Goal: Information Seeking & Learning: Find specific fact

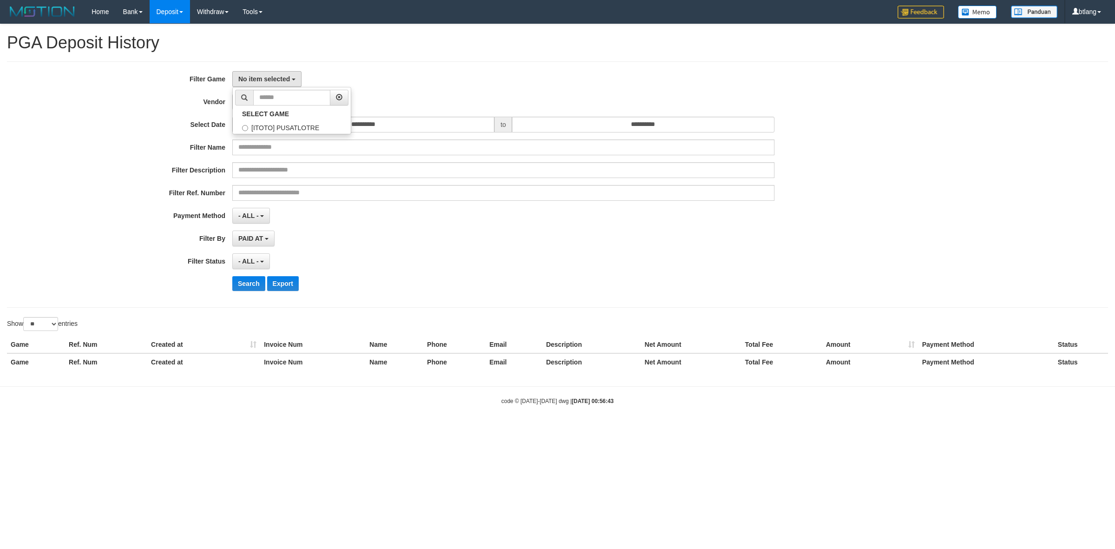
select select
select select "**"
click at [290, 120] on label "[ITOTO] PUSATLOTRE" at bounding box center [292, 127] width 118 height 14
select select "****"
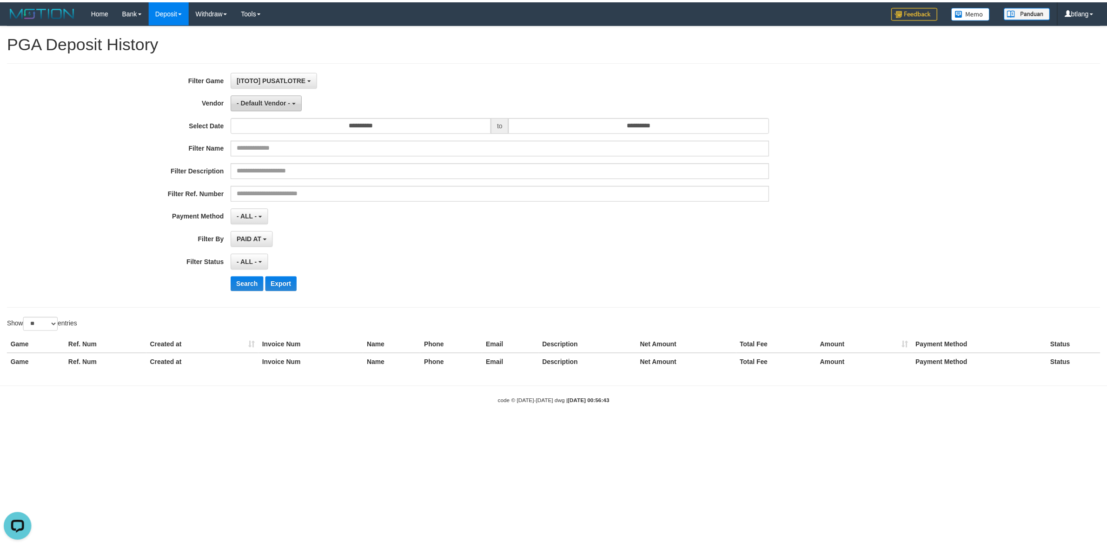
scroll to position [8, 0]
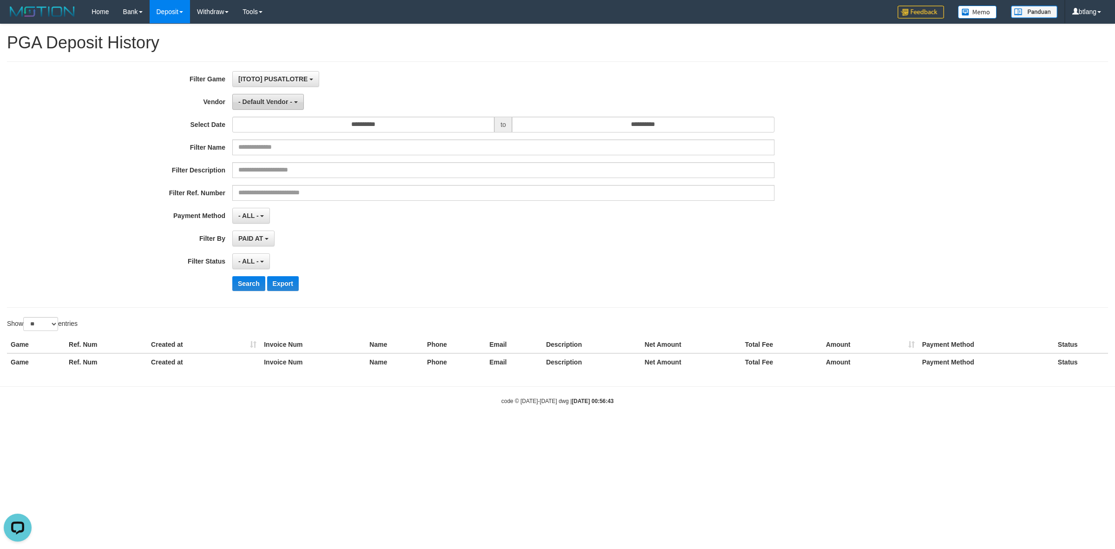
click at [276, 98] on button "- Default Vendor -" at bounding box center [268, 102] width 72 height 16
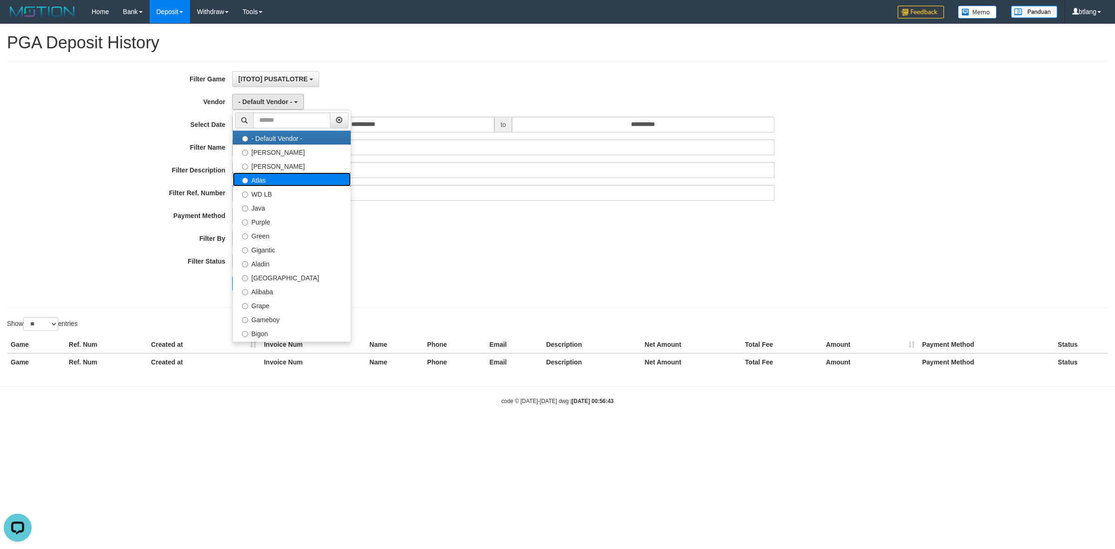
click at [283, 174] on label "Atlas" at bounding box center [292, 179] width 118 height 14
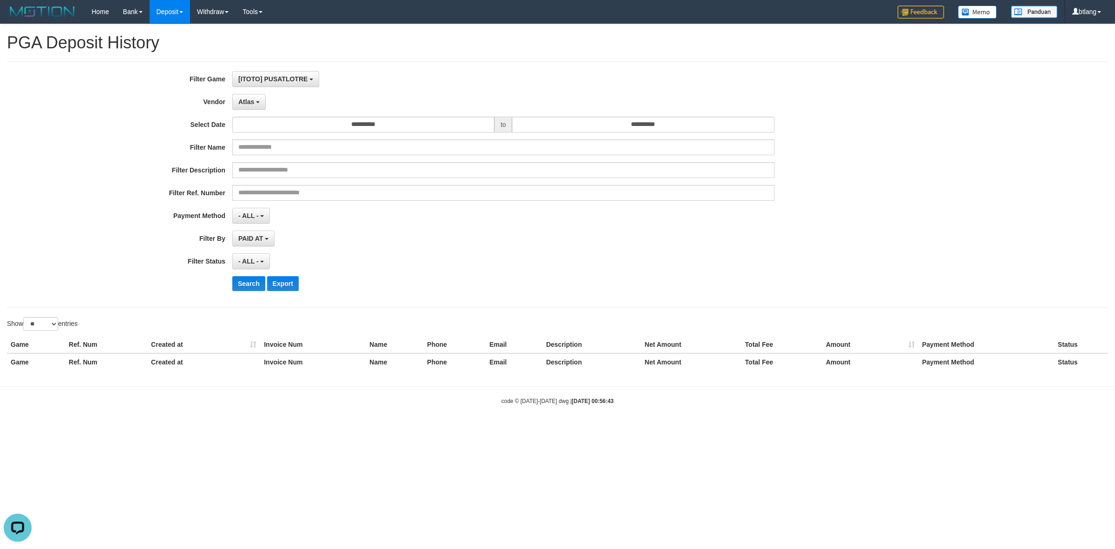
select select "**********"
click at [358, 118] on input "**********" at bounding box center [363, 125] width 262 height 16
click at [293, 204] on td "15" at bounding box center [296, 199] width 13 height 14
type input "**********"
click at [568, 131] on input "**********" at bounding box center [643, 125] width 262 height 16
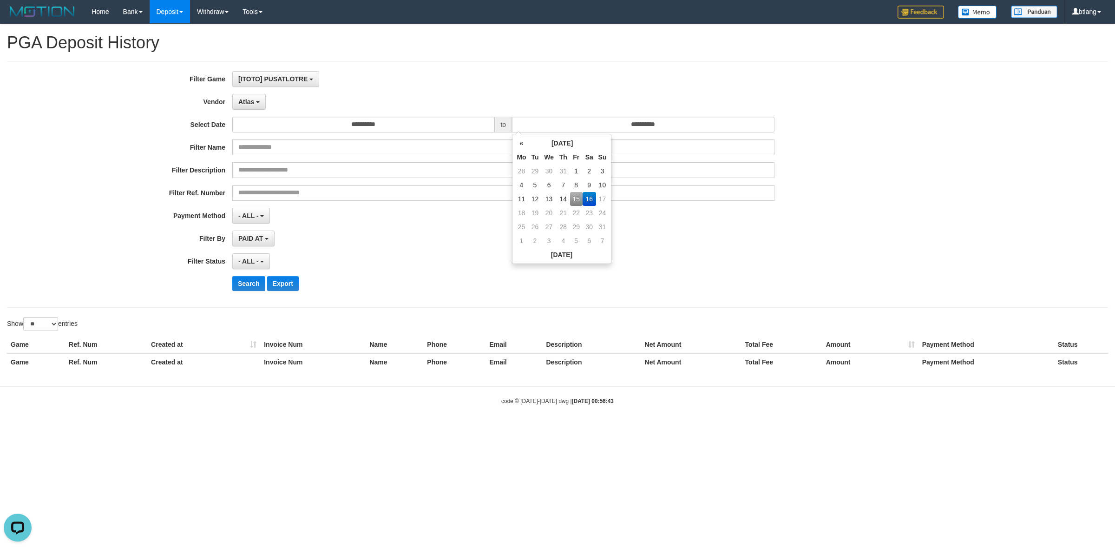
click at [573, 198] on td "15" at bounding box center [576, 199] width 13 height 14
type input "**********"
drag, startPoint x: 441, startPoint y: 220, endPoint x: 397, endPoint y: 244, distance: 50.6
click at [440, 220] on div "- ALL - SELECT ALL - ALL - SELECT PAYMENT METHOD Mandiri BNI OVO CIMB BRI MAYBA…" at bounding box center [503, 216] width 542 height 16
click at [255, 255] on button "- ALL -" at bounding box center [251, 261] width 38 height 16
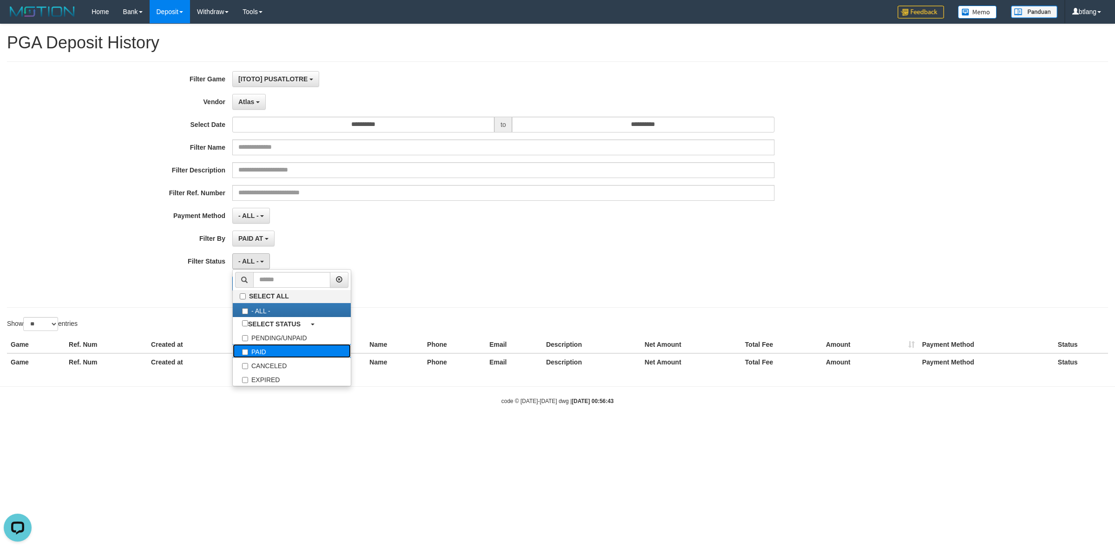
click at [272, 345] on label "PAID" at bounding box center [292, 351] width 118 height 14
select select "*"
click at [426, 258] on div "PAID SELECT ALL - ALL - SELECT STATUS PENDING/UNPAID PAID CANCELED EXPIRED" at bounding box center [503, 261] width 542 height 16
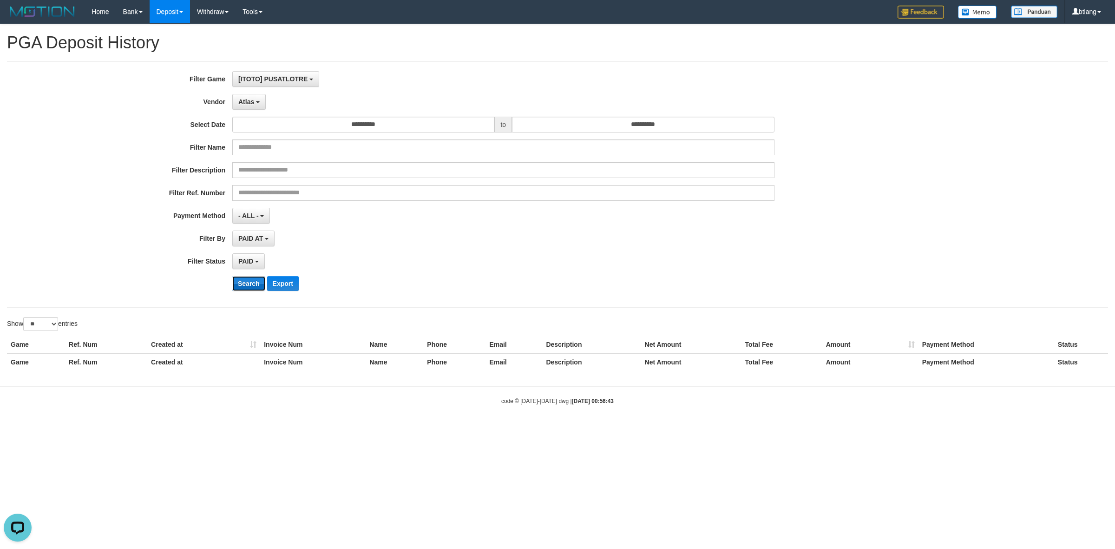
click at [235, 283] on button "Search" at bounding box center [248, 283] width 33 height 15
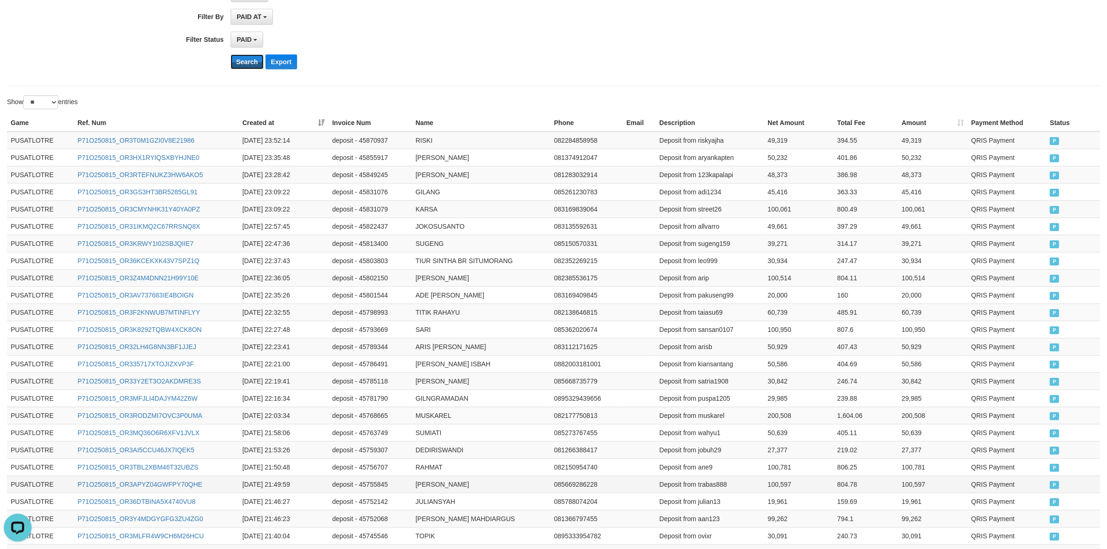
scroll to position [330, 0]
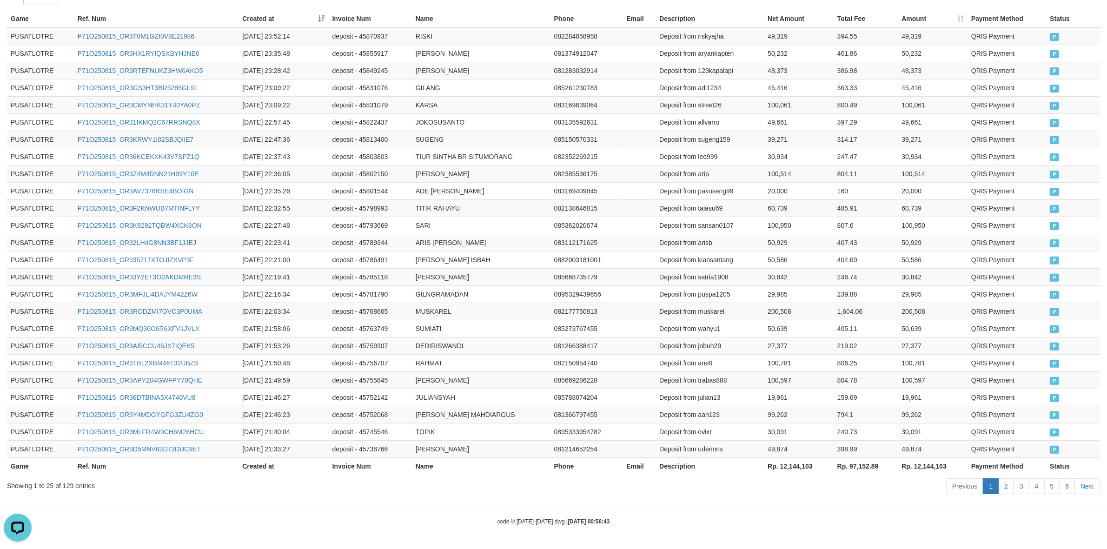
click at [787, 464] on th "Rp. 12,144,103" at bounding box center [799, 465] width 70 height 17
copy th "12,144,103"
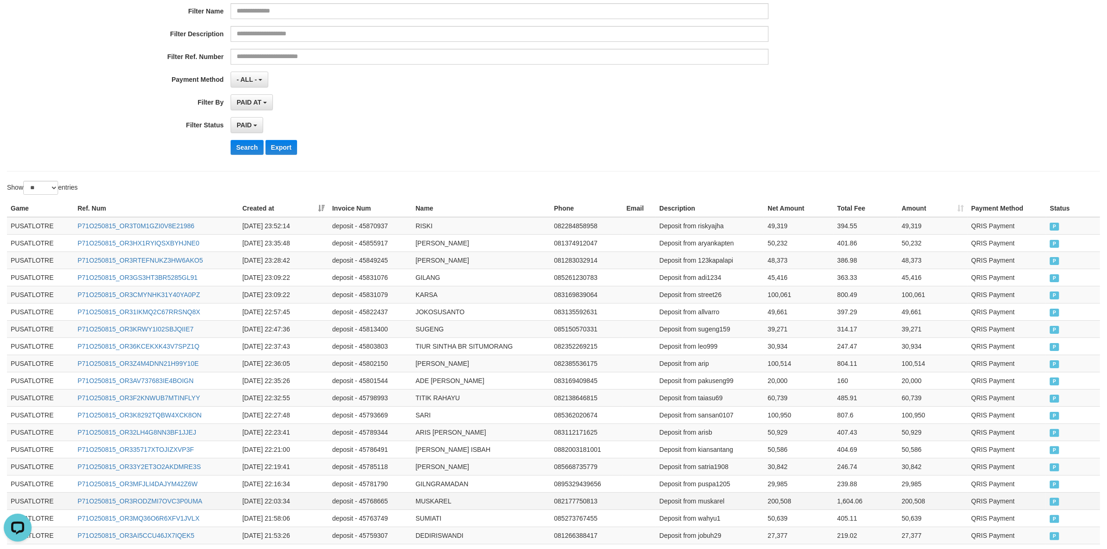
scroll to position [0, 0]
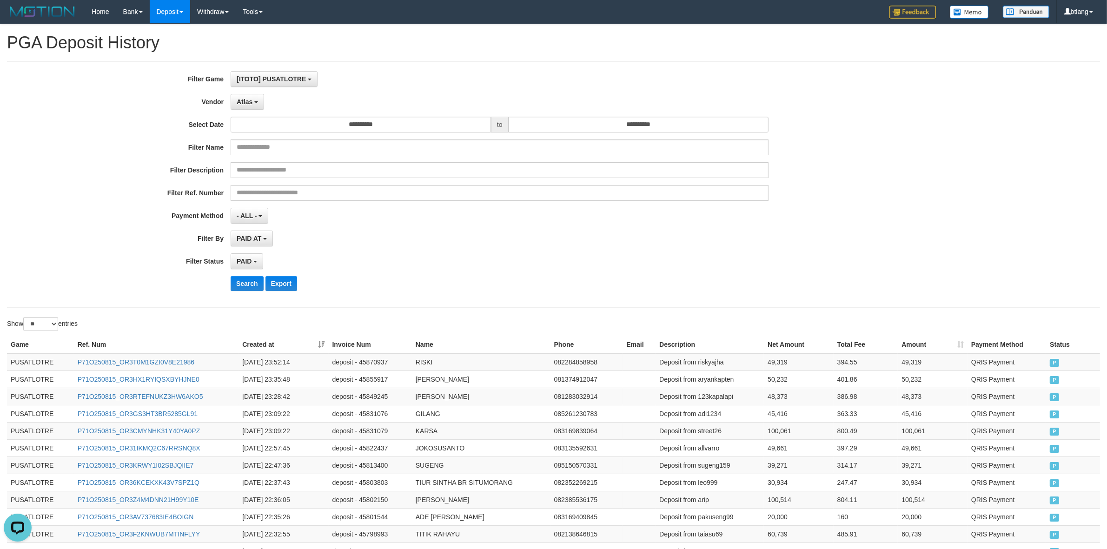
click at [503, 248] on div "**********" at bounding box center [461, 184] width 922 height 227
click at [249, 105] on span "Atlas" at bounding box center [245, 101] width 16 height 7
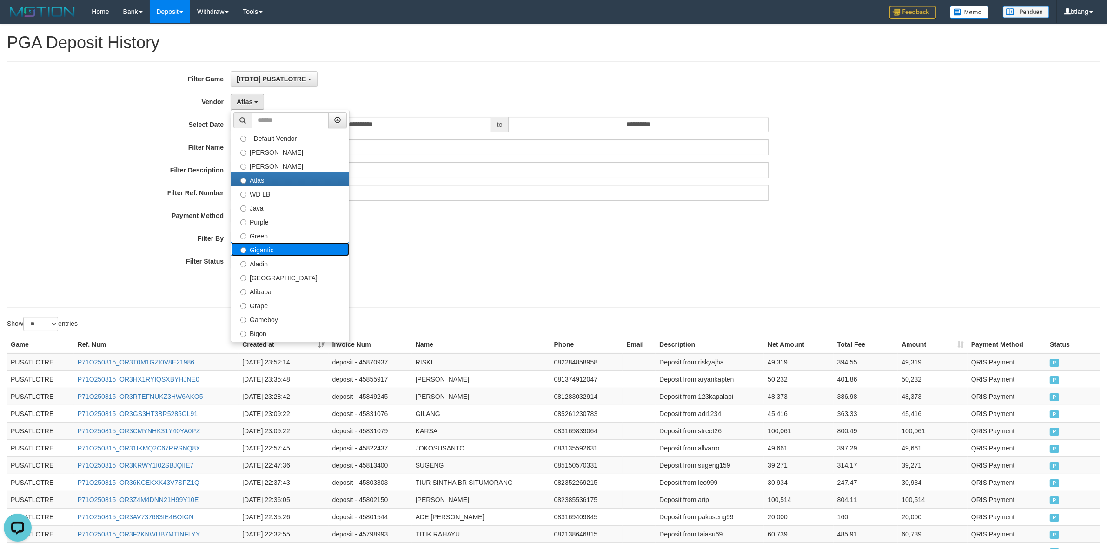
click at [294, 247] on label "Gigantic" at bounding box center [290, 249] width 118 height 14
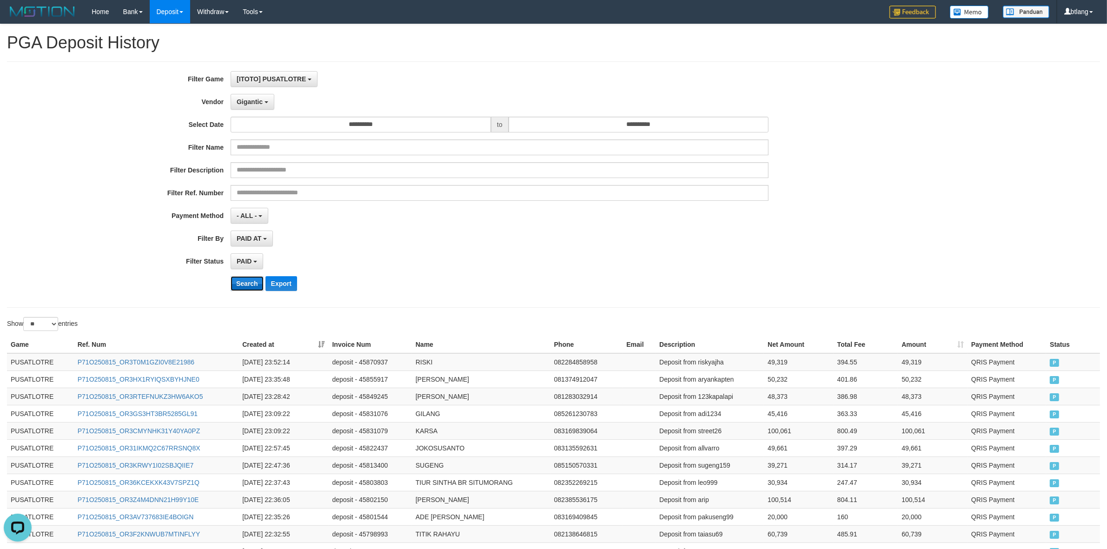
click at [247, 286] on button "Search" at bounding box center [247, 283] width 33 height 15
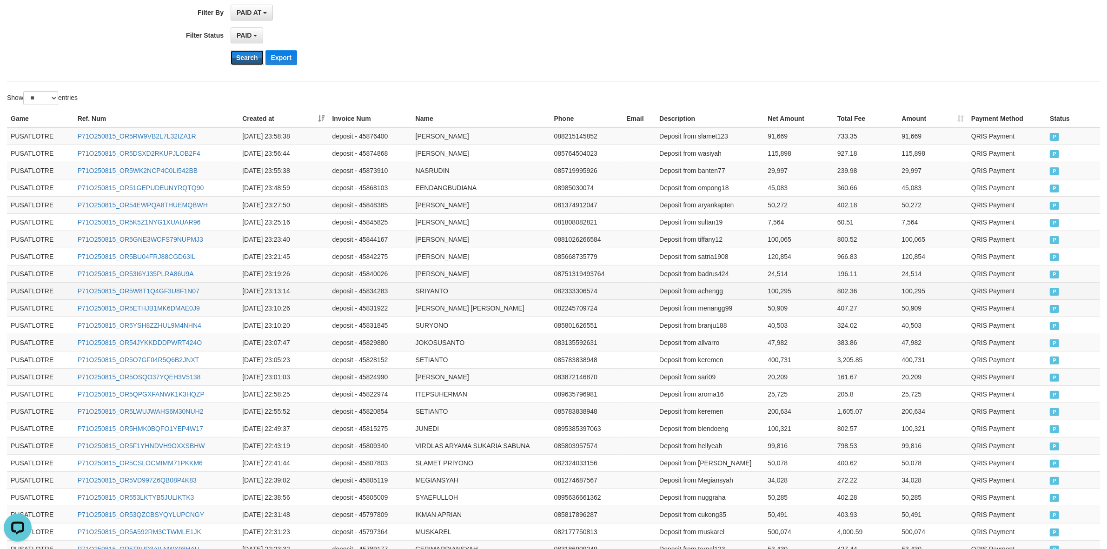
scroll to position [330, 0]
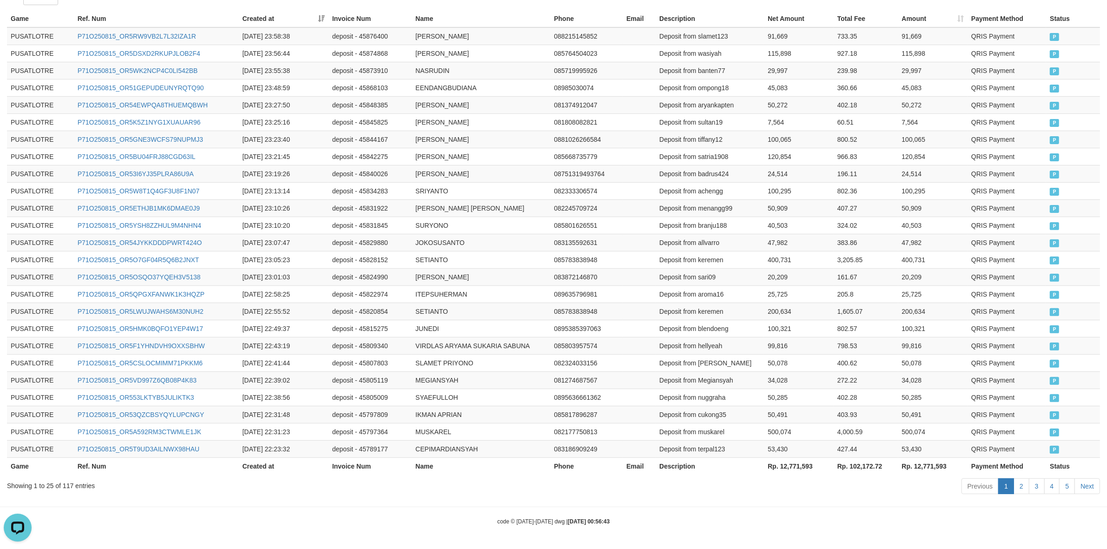
click at [796, 464] on th "Rp. 12,771,593" at bounding box center [799, 465] width 70 height 17
copy th "12,771,593"
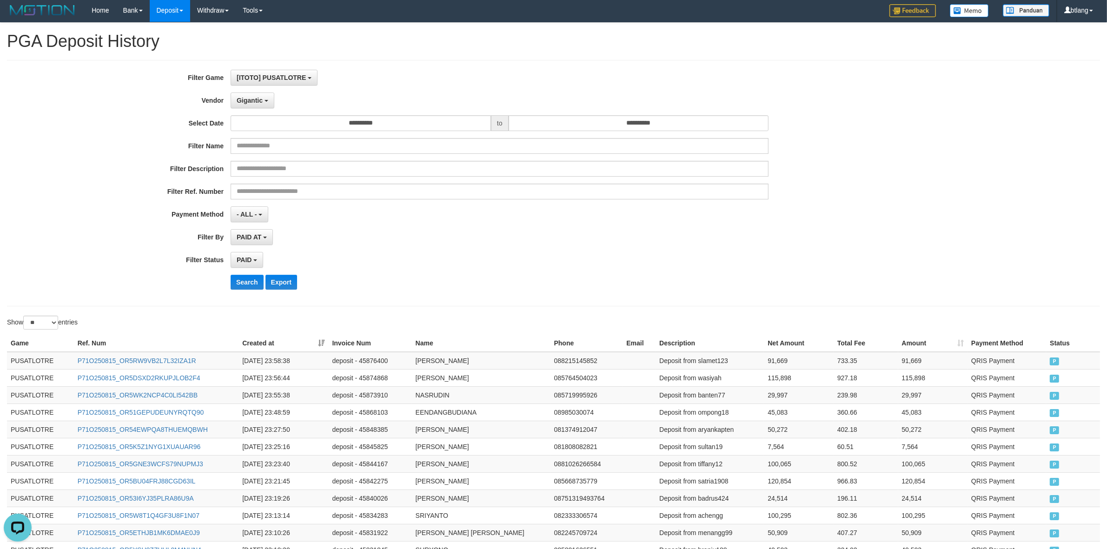
scroll to position [0, 0]
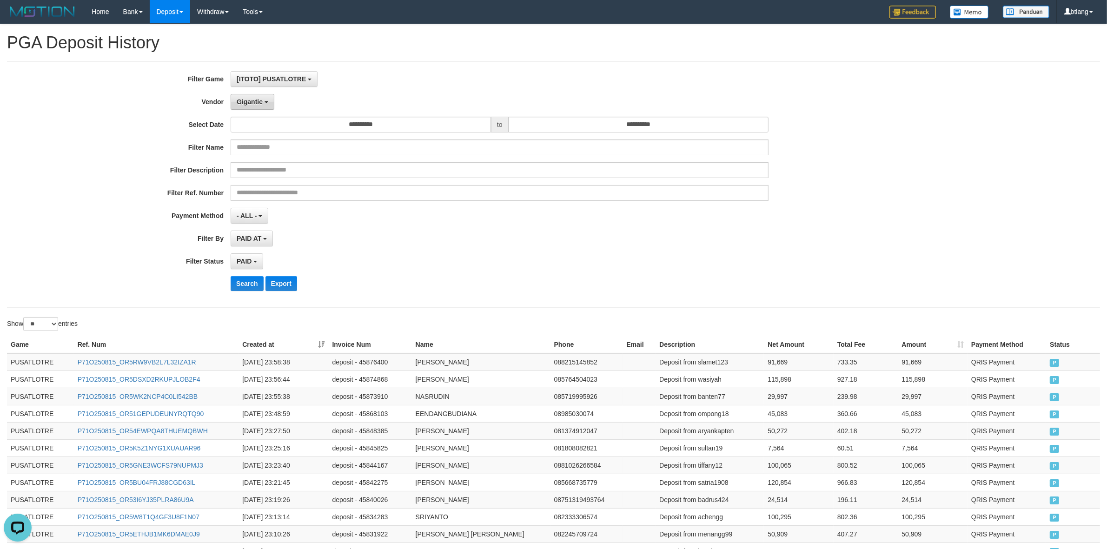
click at [263, 105] on button "Gigantic" at bounding box center [253, 102] width 44 height 16
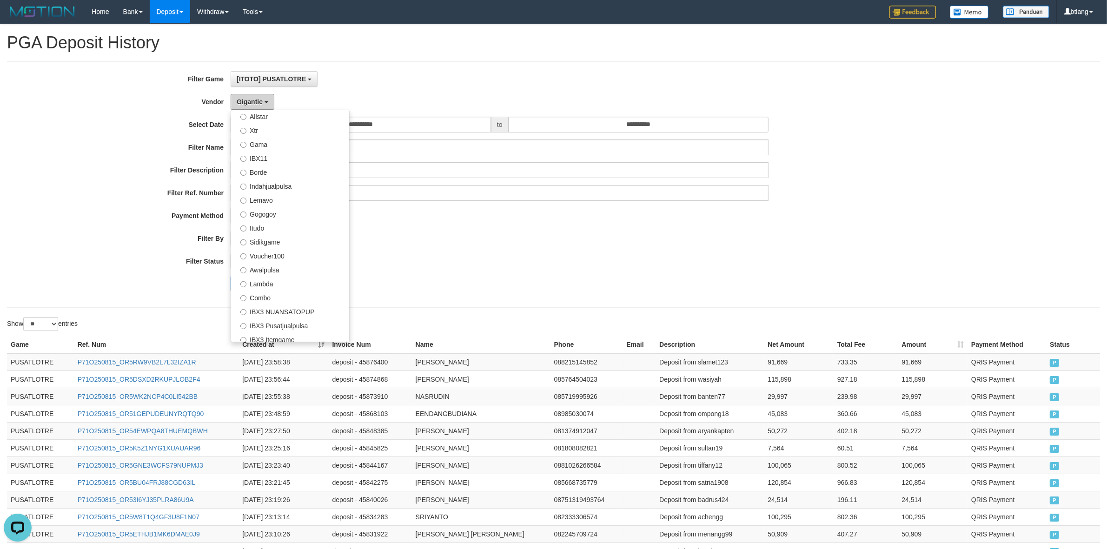
scroll to position [174, 0]
click at [289, 212] on label "IBX11" at bounding box center [290, 214] width 118 height 14
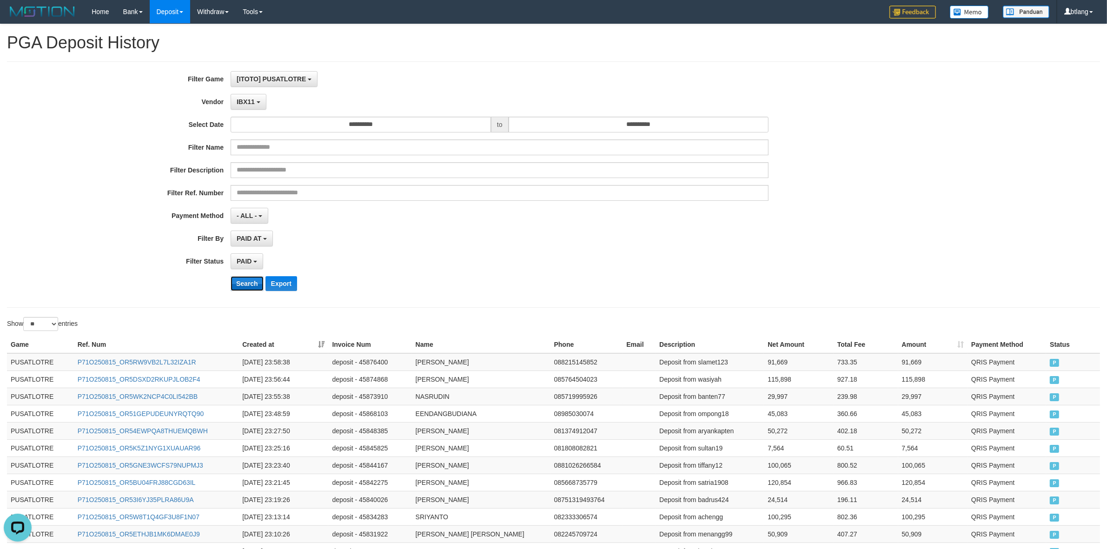
click at [247, 282] on button "Search" at bounding box center [247, 283] width 33 height 15
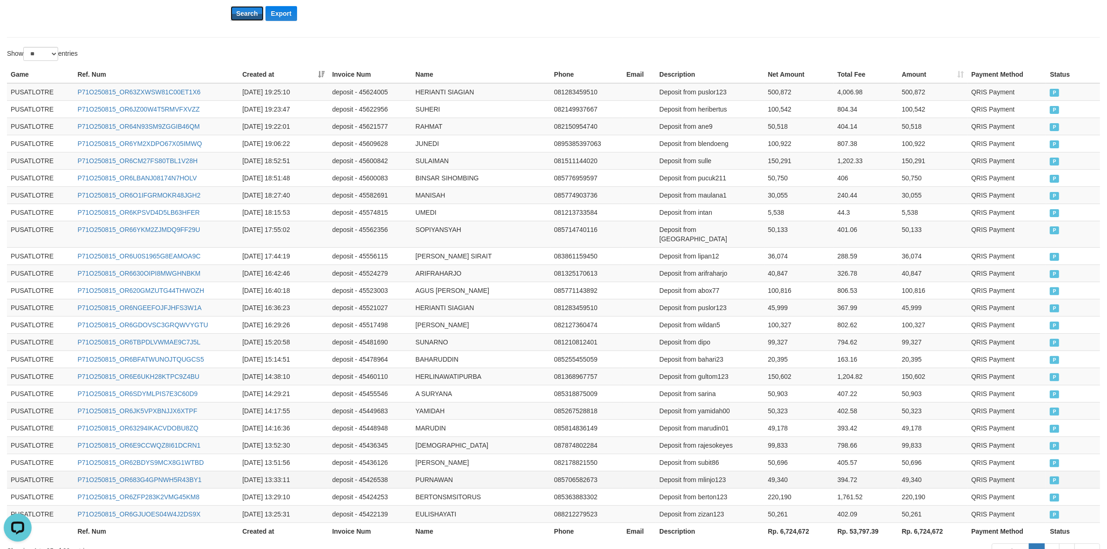
scroll to position [330, 0]
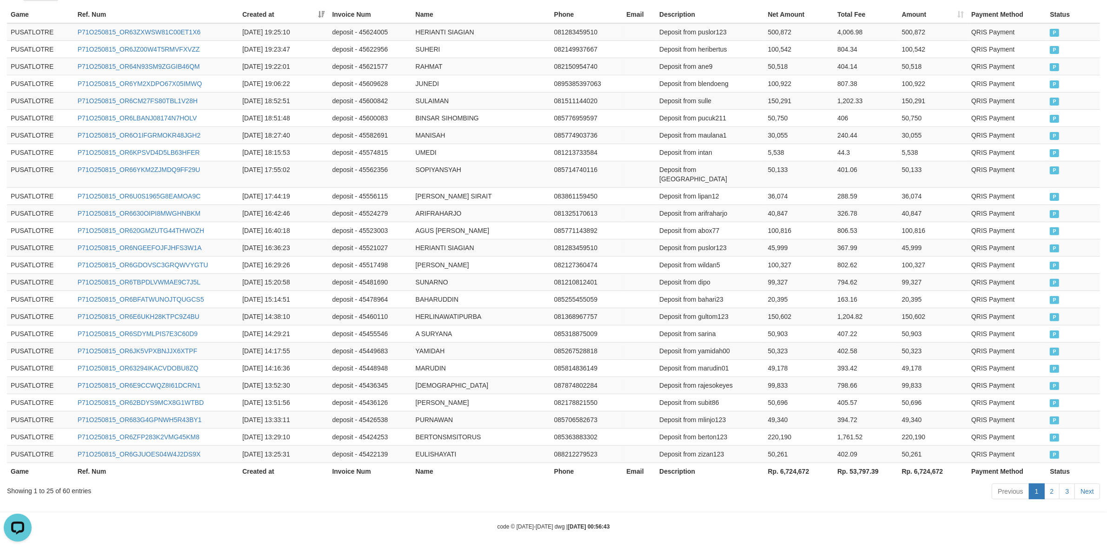
click at [784, 468] on th "Rp. 6,724,672" at bounding box center [798, 470] width 69 height 17
copy th "6,724,672"
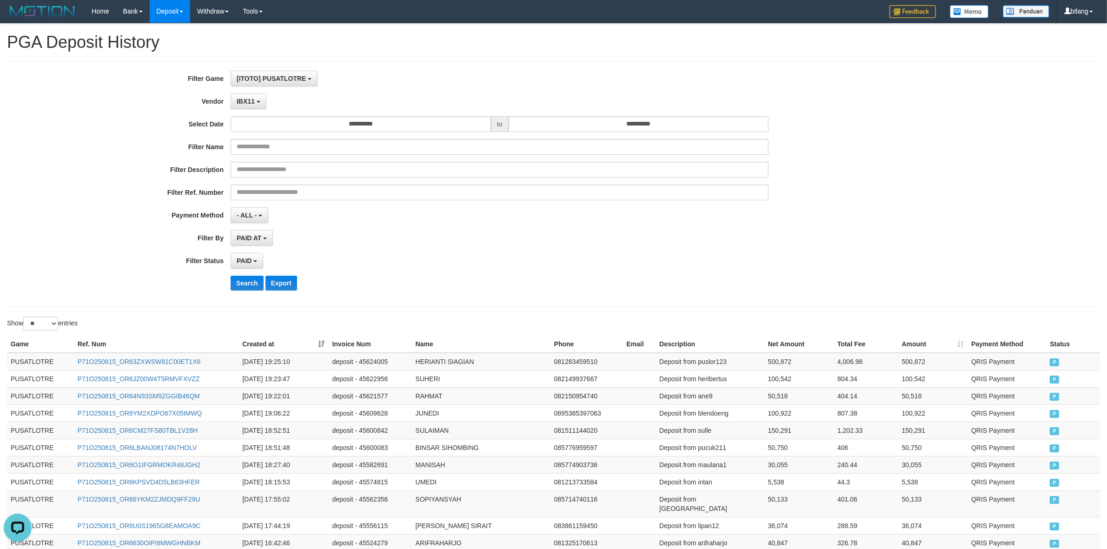
scroll to position [0, 0]
click at [244, 100] on span "IBX11" at bounding box center [246, 101] width 18 height 7
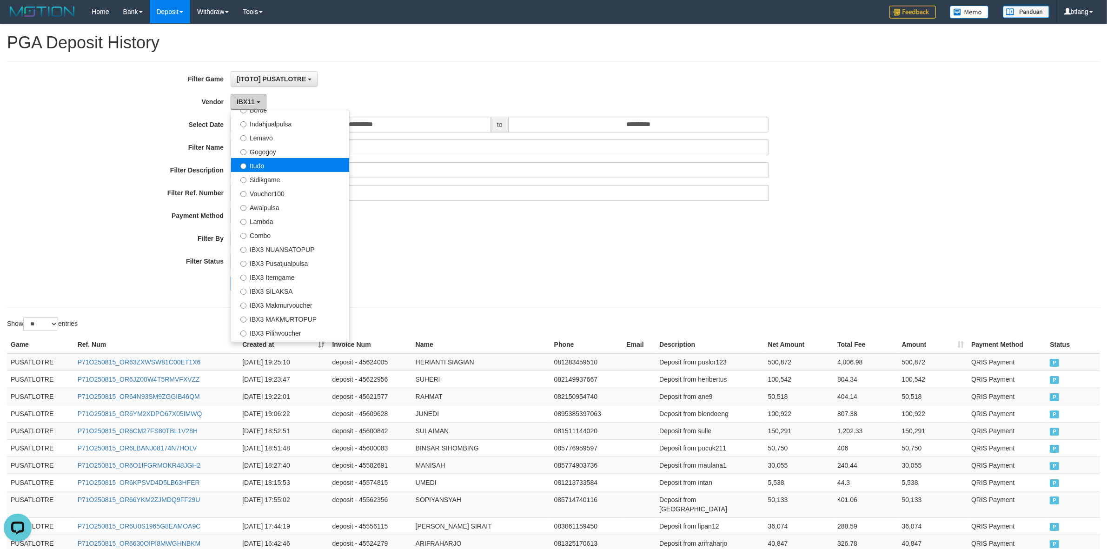
scroll to position [305, 0]
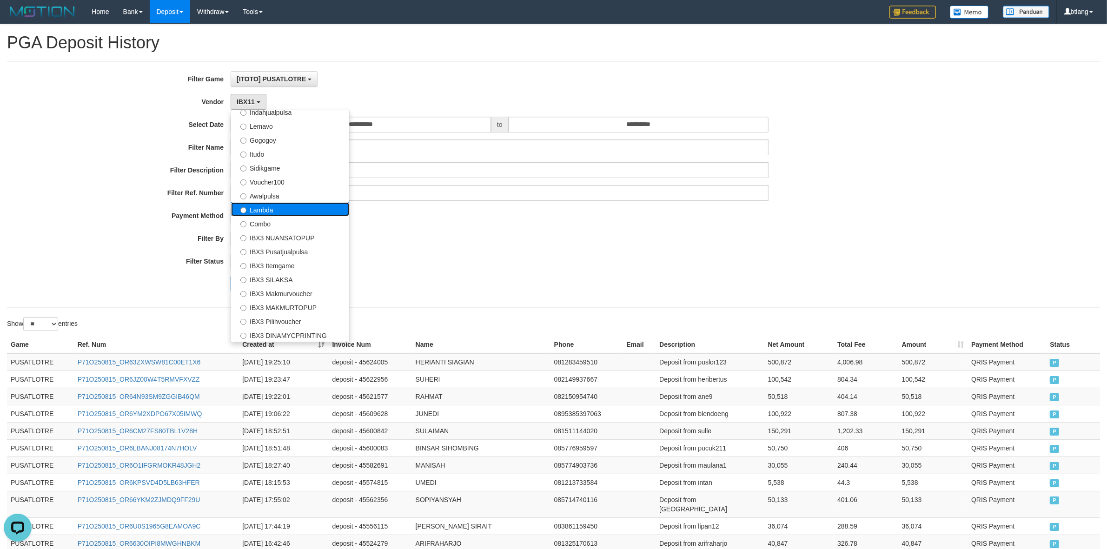
click at [290, 212] on label "Lambda" at bounding box center [290, 209] width 118 height 14
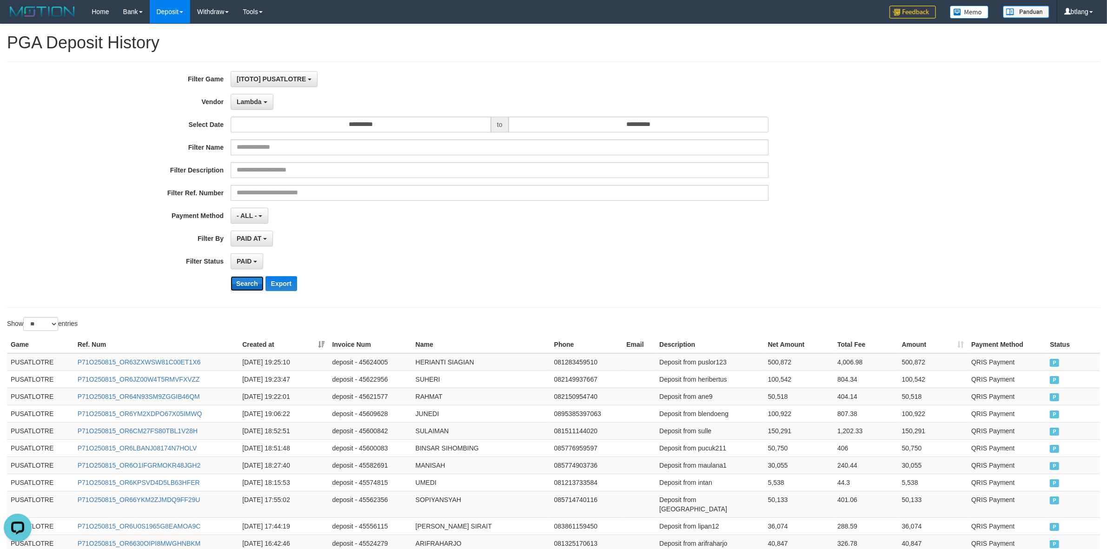
click at [244, 282] on button "Search" at bounding box center [247, 283] width 33 height 15
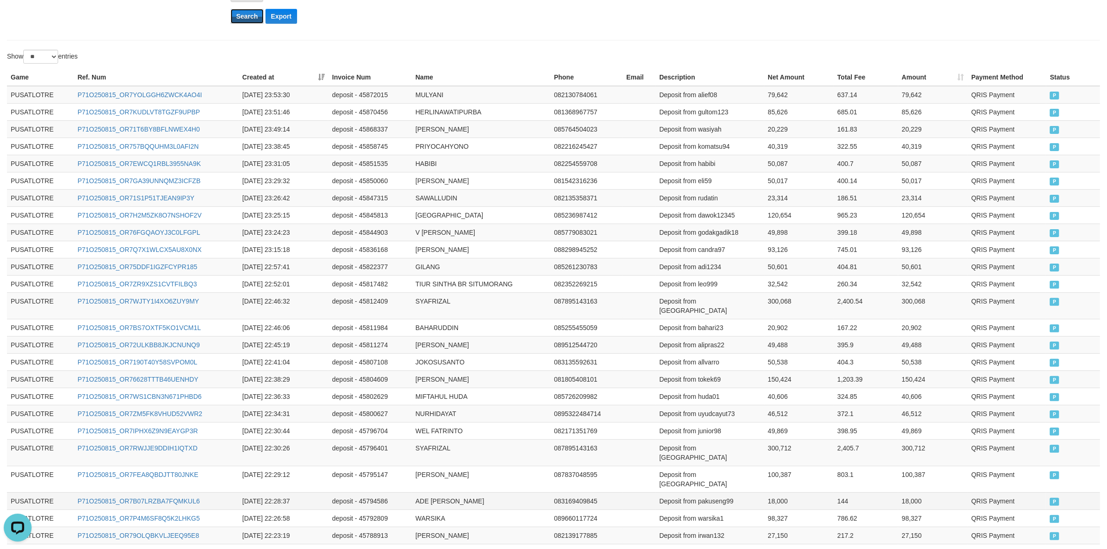
scroll to position [330, 0]
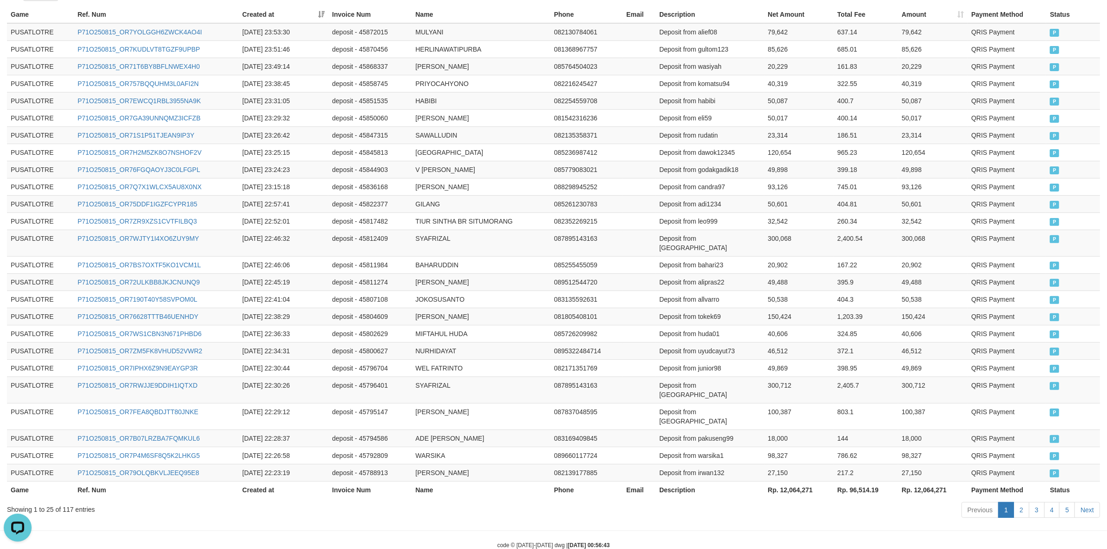
click at [803, 481] on th "Rp. 12,064,271" at bounding box center [799, 489] width 70 height 17
copy th "12,064,271"
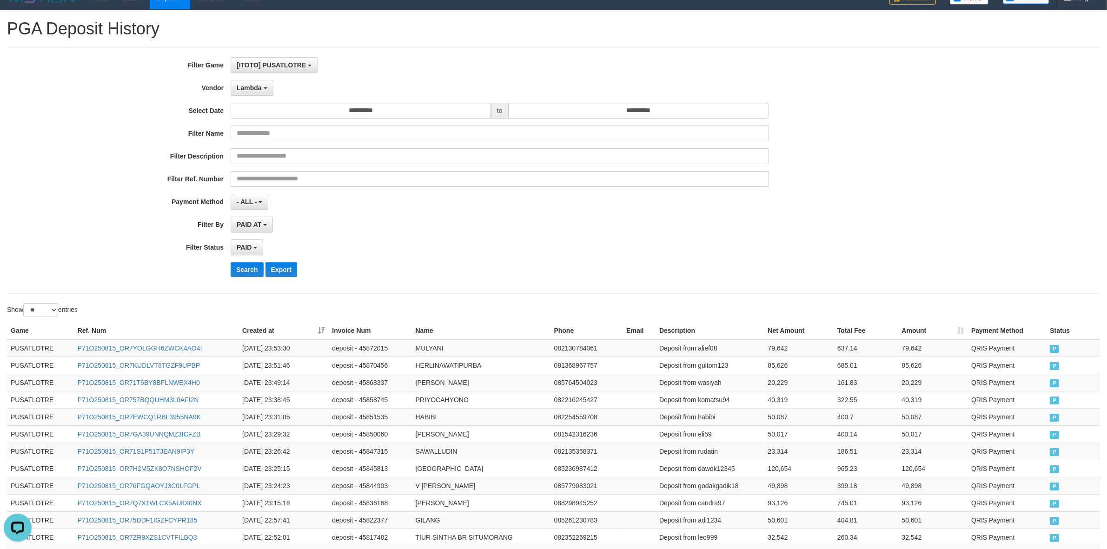
scroll to position [0, 0]
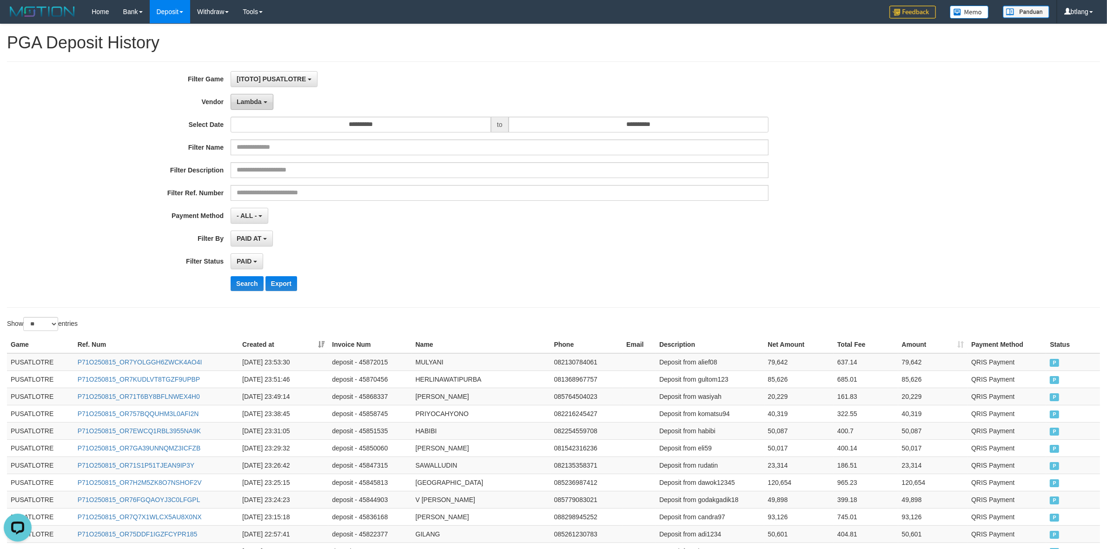
click at [249, 104] on span "Lambda" at bounding box center [249, 101] width 25 height 7
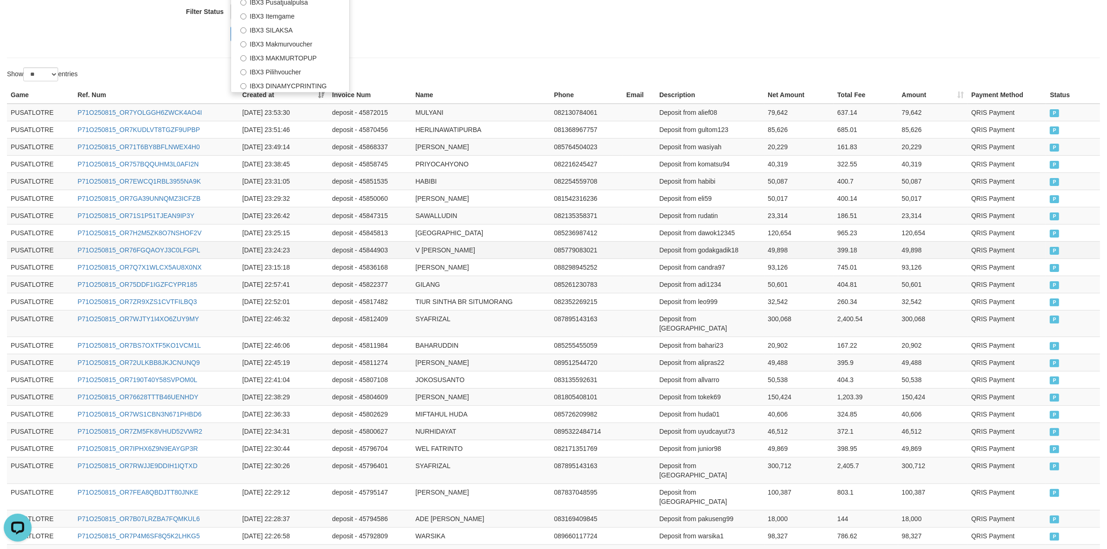
scroll to position [290, 0]
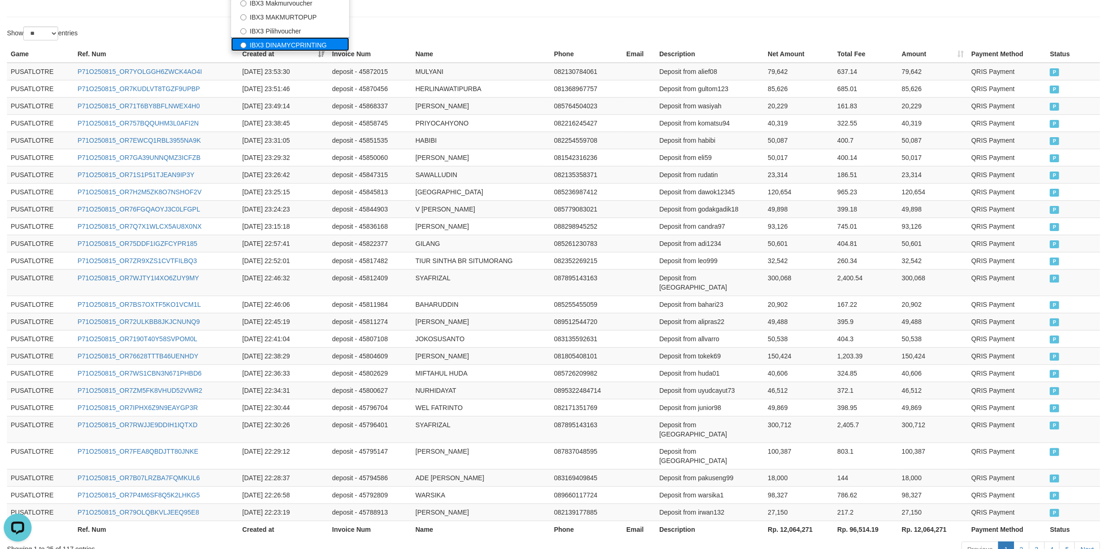
click at [325, 46] on label "IBX3 DINAMYCPRINTING" at bounding box center [290, 44] width 118 height 14
select select "**********"
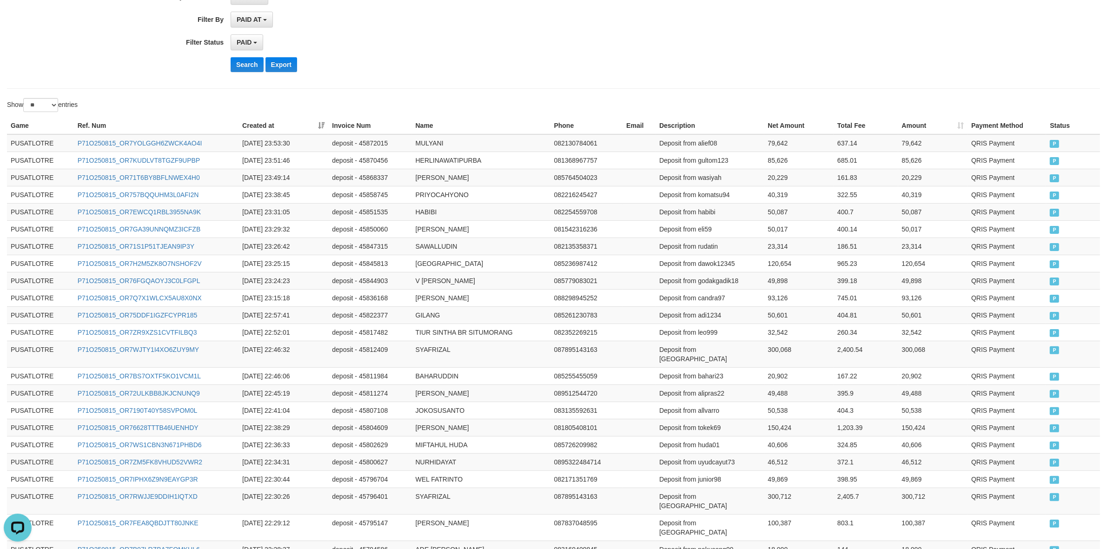
scroll to position [116, 0]
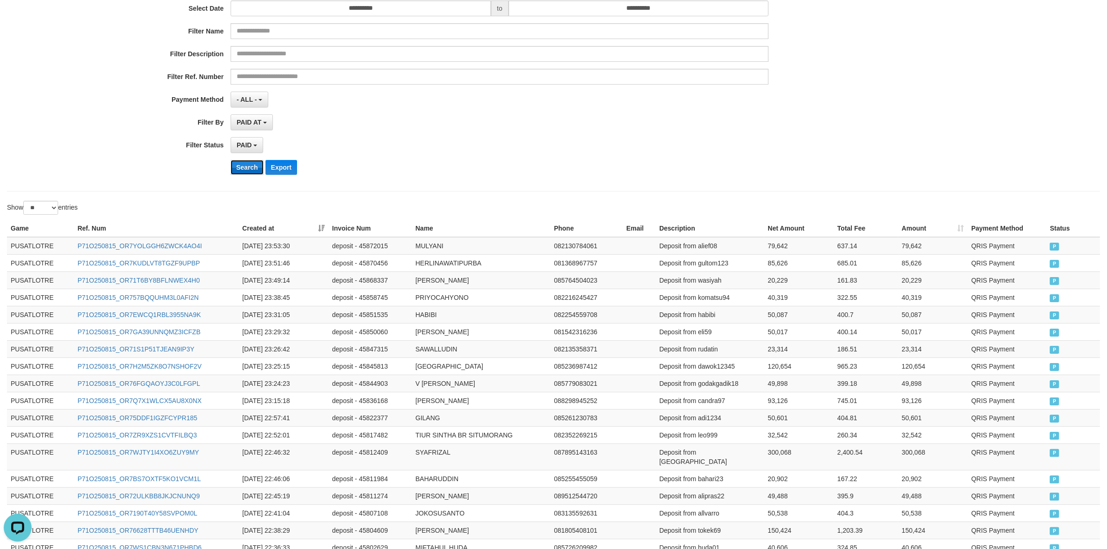
click at [247, 163] on button "Search" at bounding box center [247, 167] width 33 height 15
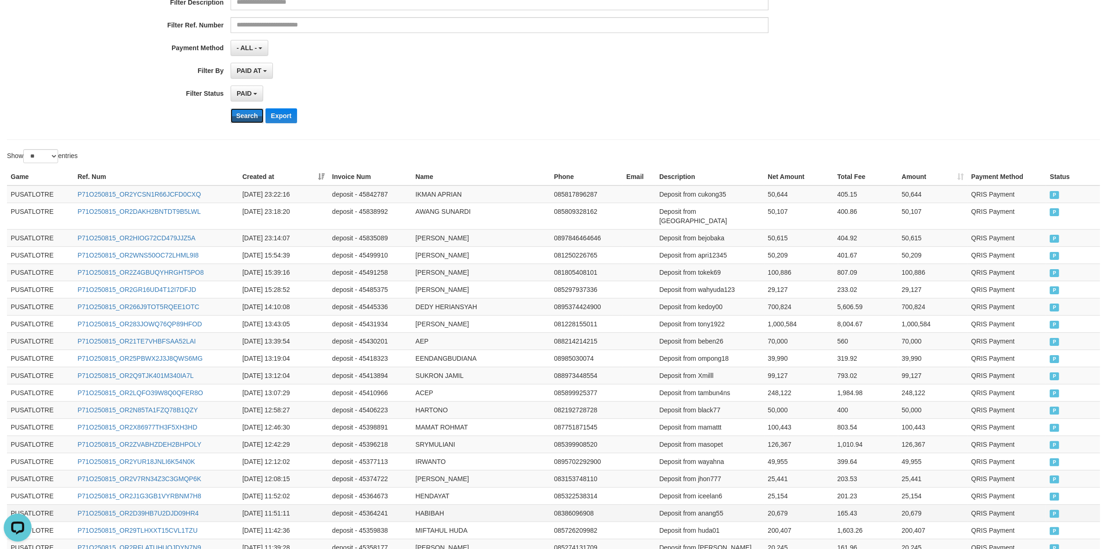
scroll to position [260, 0]
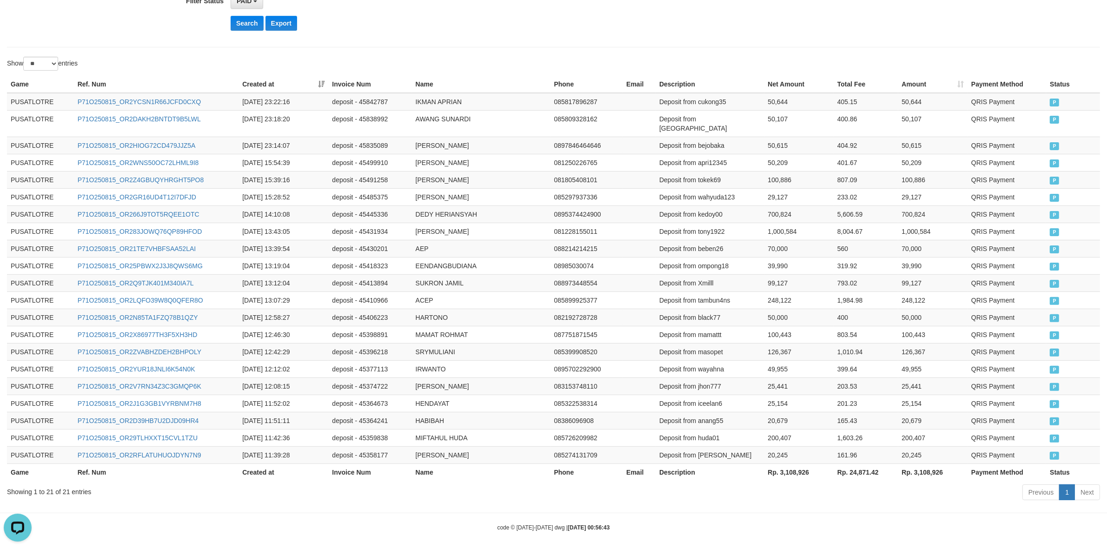
click at [795, 465] on th "Rp. 3,108,926" at bounding box center [798, 471] width 69 height 17
copy th "3,108,926"
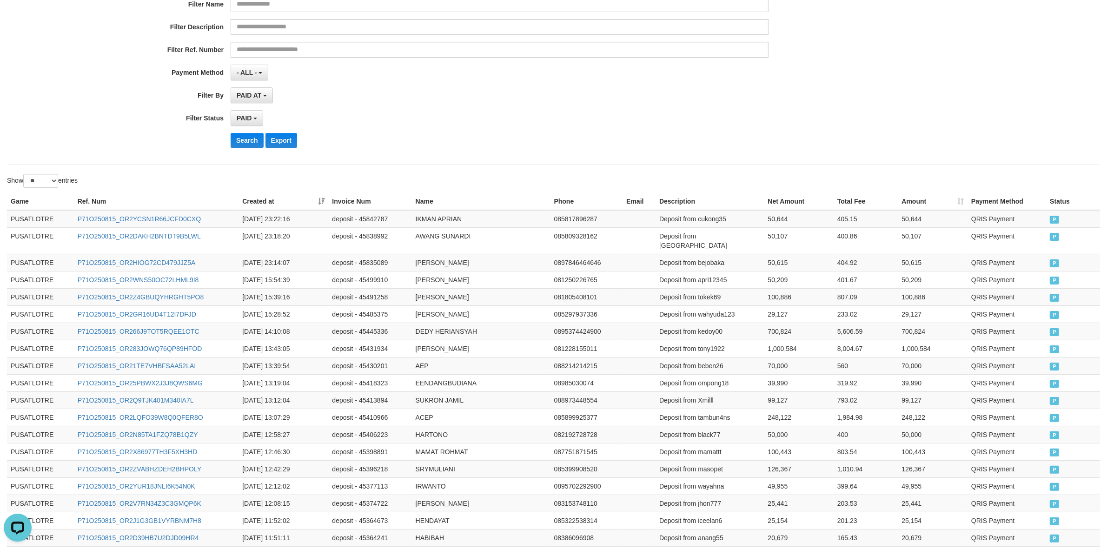
scroll to position [28, 0]
